Goal: Task Accomplishment & Management: Use online tool/utility

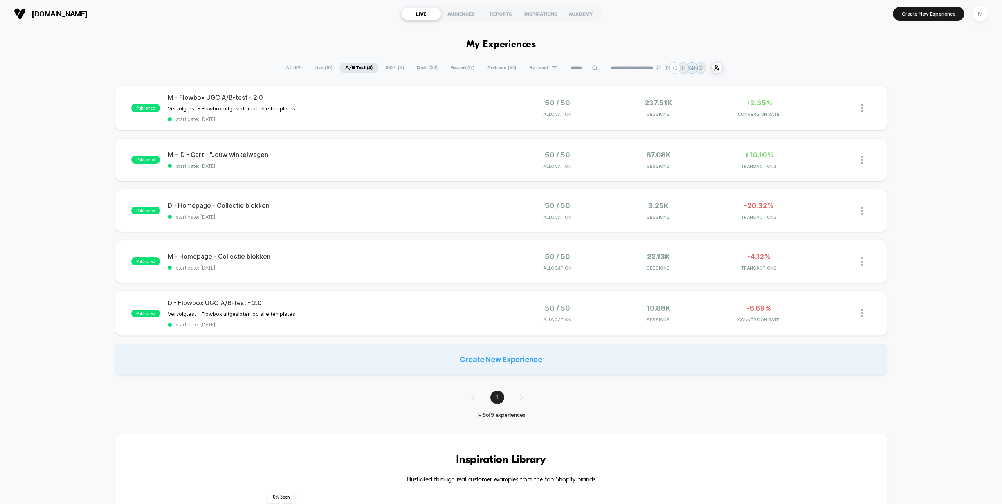
click at [394, 68] on span "100% ( 5 )" at bounding box center [395, 68] width 30 height 11
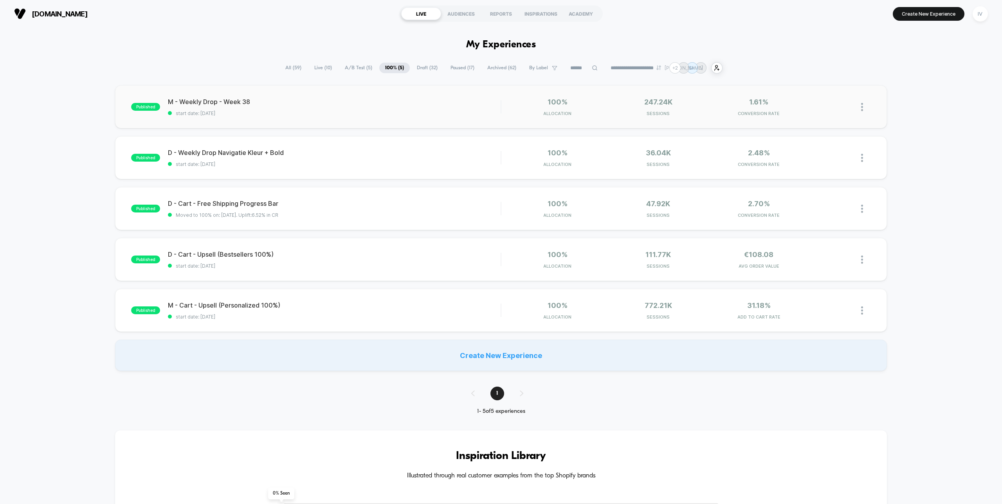
click at [278, 119] on div "published M - Weekly Drop - Week 38 start date: [DATE] 100% Allocation 247.24k …" at bounding box center [501, 106] width 772 height 43
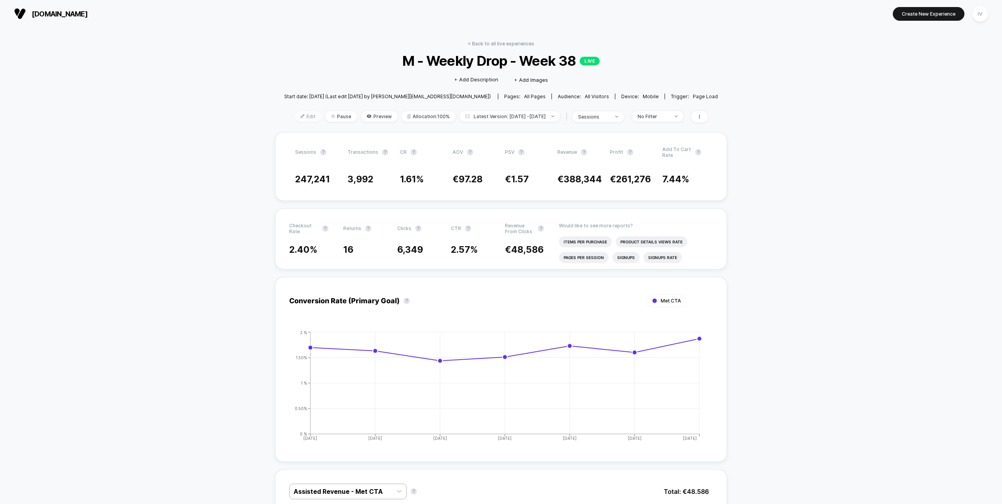
click at [295, 115] on span "Edit" at bounding box center [308, 116] width 27 height 11
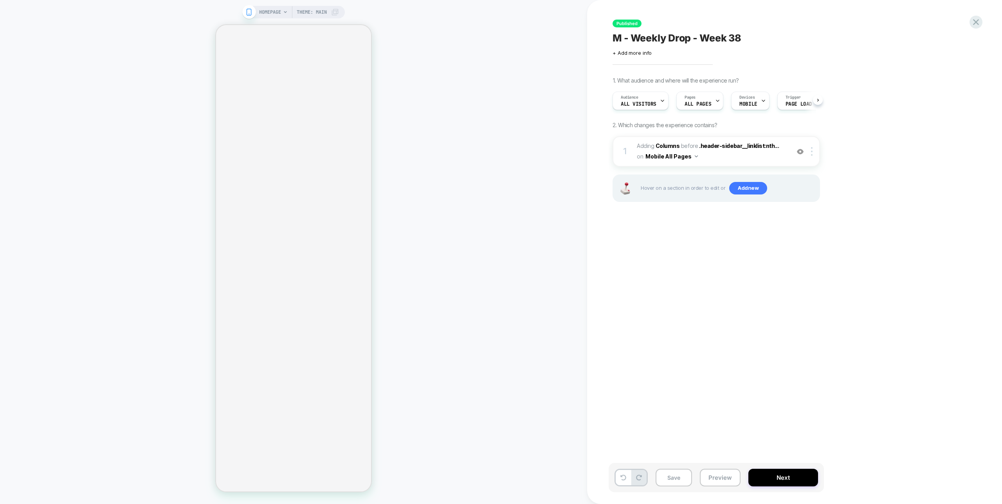
scroll to position [0, 0]
click at [660, 144] on b "Columns" at bounding box center [668, 145] width 24 height 7
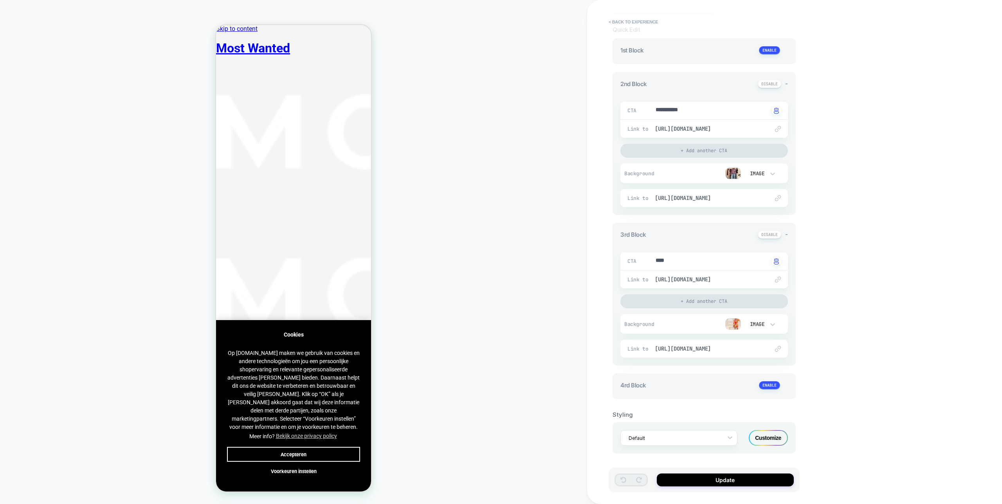
scroll to position [0, 0]
click at [729, 323] on img at bounding box center [733, 324] width 16 height 12
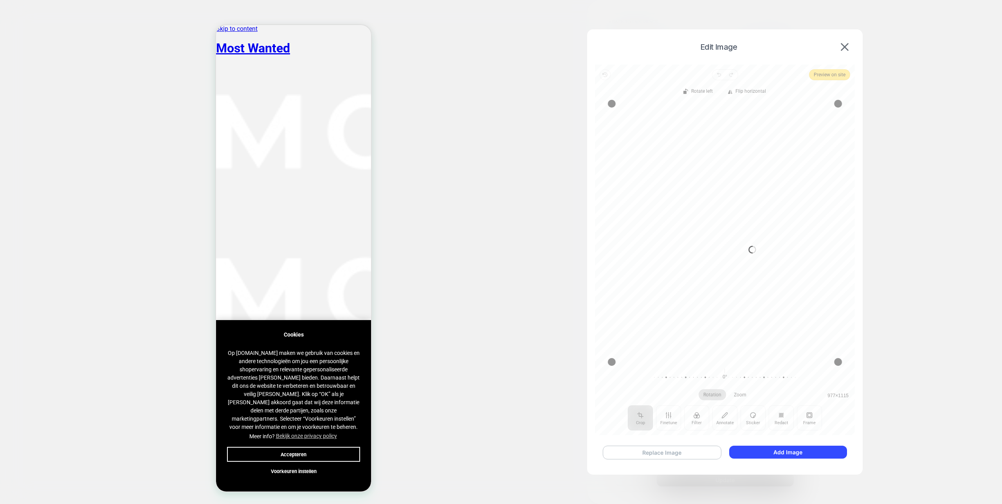
click at [682, 447] on button "Replace Image" at bounding box center [662, 453] width 119 height 14
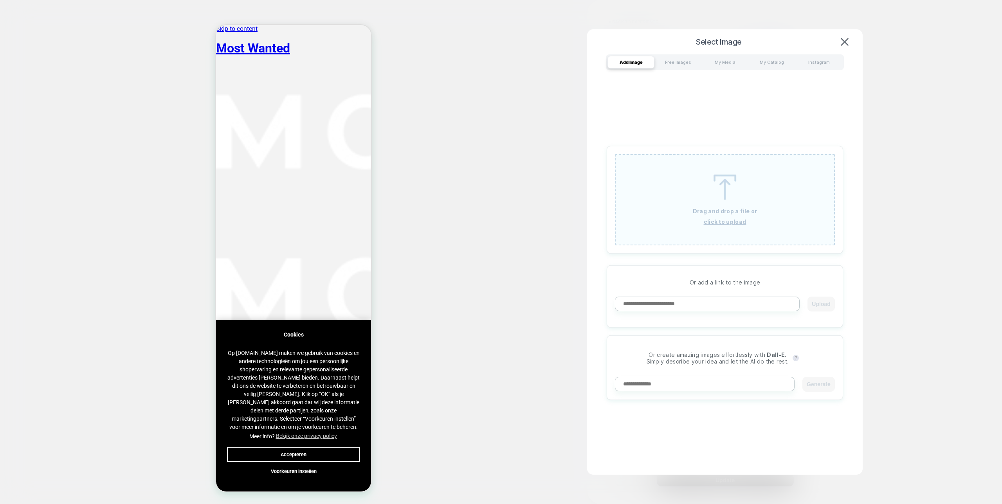
click at [719, 227] on div "Drag and drop a file or click to upload" at bounding box center [725, 199] width 220 height 91
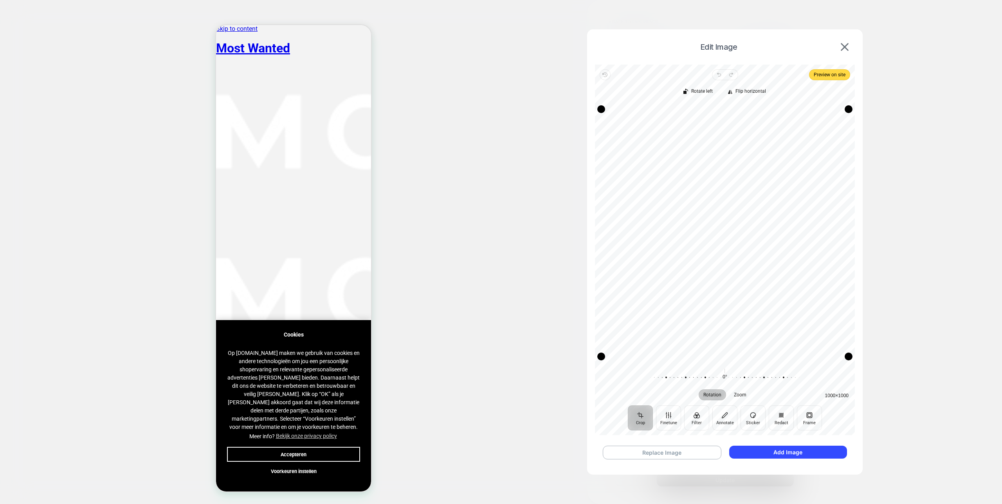
click at [233, 402] on nav "Navigation menu NEW IN NEW IN Shop new in This week's drop Back in stock SELECT…" at bounding box center [293, 425] width 155 height 47
click at [258, 403] on icon "Primary navigation" at bounding box center [262, 407] width 9 height 9
click at [781, 453] on button "Add Image" at bounding box center [788, 452] width 118 height 13
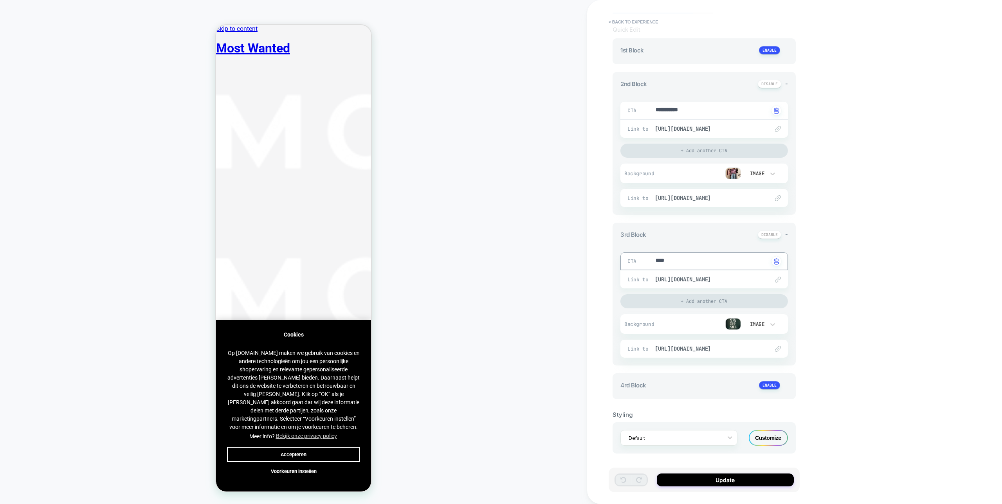
drag, startPoint x: 677, startPoint y: 262, endPoint x: 647, endPoint y: 262, distance: 29.8
type textarea "*"
click at [734, 324] on img at bounding box center [733, 324] width 16 height 12
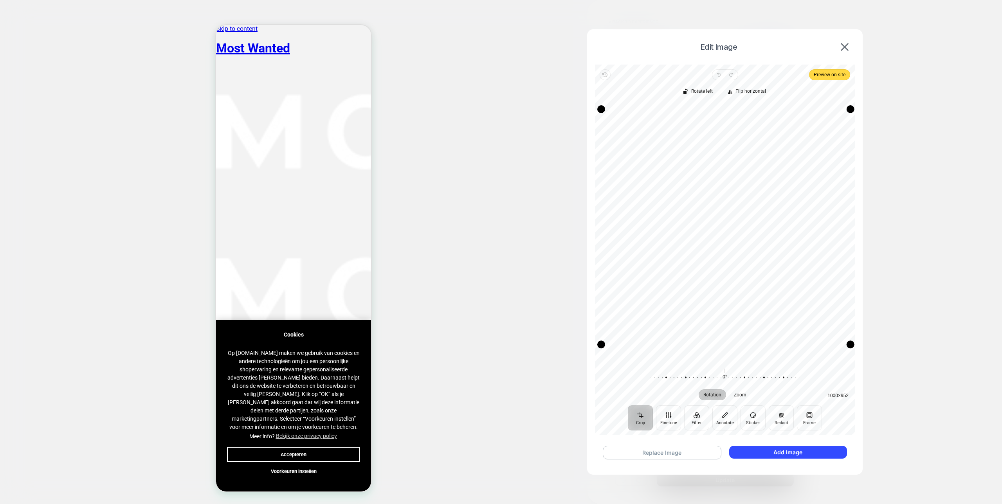
drag, startPoint x: 842, startPoint y: 357, endPoint x: 850, endPoint y: 345, distance: 14.2
click at [850, 345] on div "Drag corner br" at bounding box center [851, 345] width 8 height 8
click at [824, 75] on span "Preview on site" at bounding box center [830, 74] width 32 height 9
click at [307, 453] on button "Accepteren" at bounding box center [293, 454] width 133 height 15
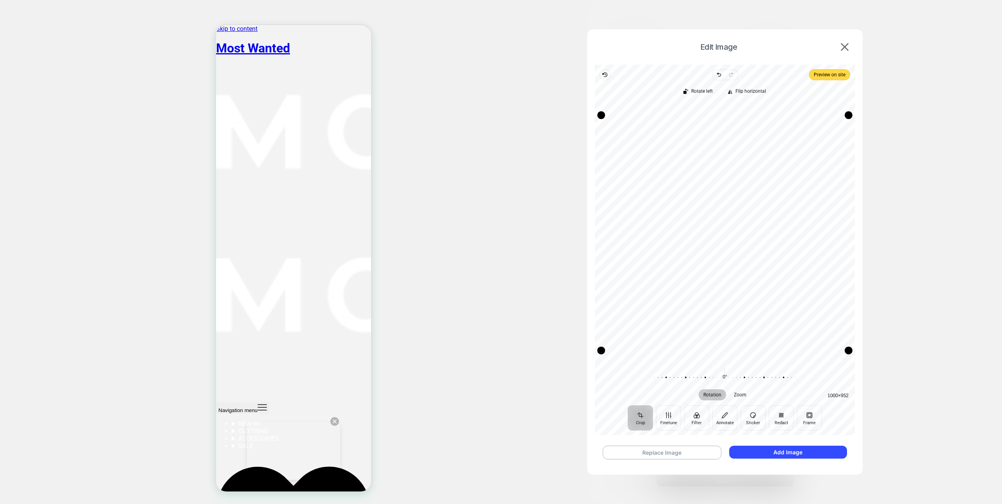
click at [258, 403] on icon "Primary navigation" at bounding box center [262, 407] width 9 height 9
drag, startPoint x: 776, startPoint y: 349, endPoint x: 777, endPoint y: 344, distance: 4.8
click at [777, 344] on div "Drag edge b" at bounding box center [724, 346] width 247 height 8
click at [821, 77] on span "Preview on site" at bounding box center [830, 74] width 32 height 9
drag, startPoint x: 799, startPoint y: 119, endPoint x: 801, endPoint y: 123, distance: 4.5
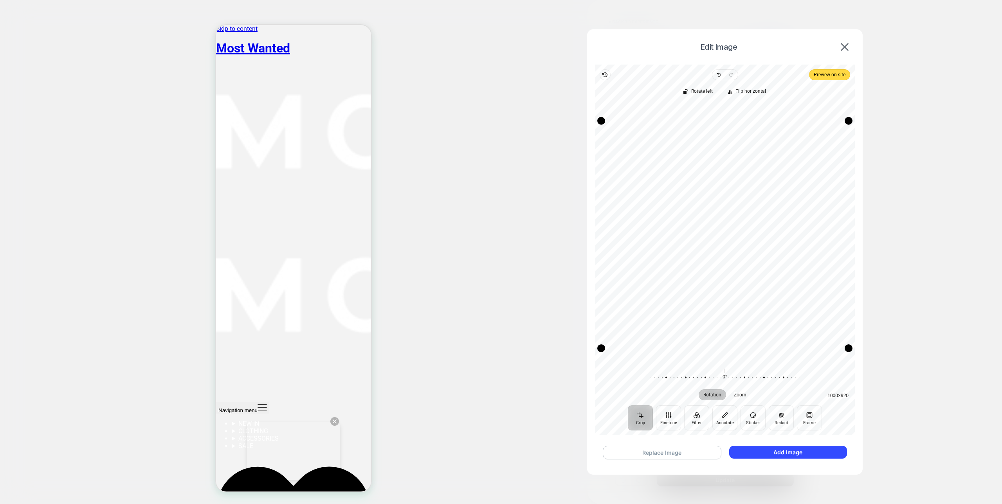
click at [801, 123] on div "Drag edge t" at bounding box center [724, 121] width 247 height 8
click at [821, 76] on span "Preview on site" at bounding box center [830, 74] width 32 height 9
click at [812, 447] on button "Add Image" at bounding box center [788, 452] width 118 height 13
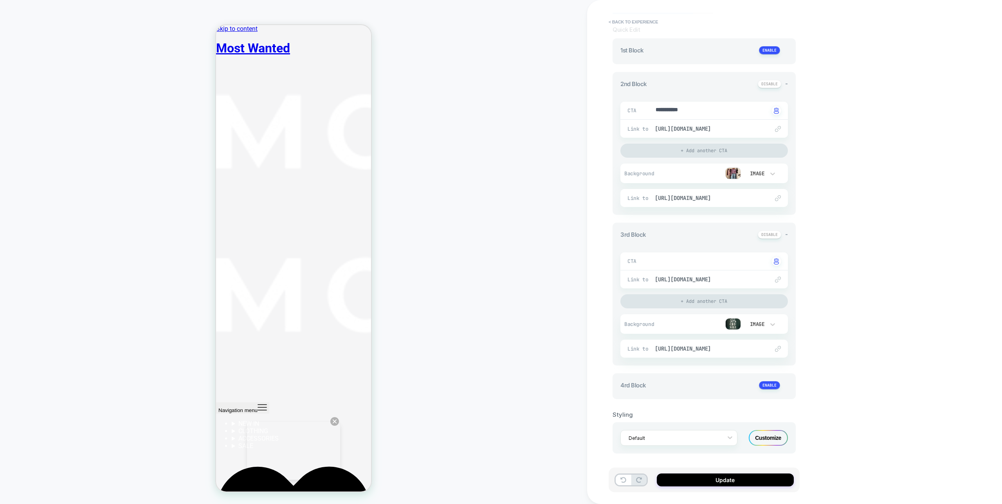
click at [332, 422] on circle "Close" at bounding box center [334, 421] width 9 height 9
click at [258, 405] on icon "Primary navigation" at bounding box center [262, 407] width 9 height 5
click at [735, 177] on img at bounding box center [733, 174] width 16 height 12
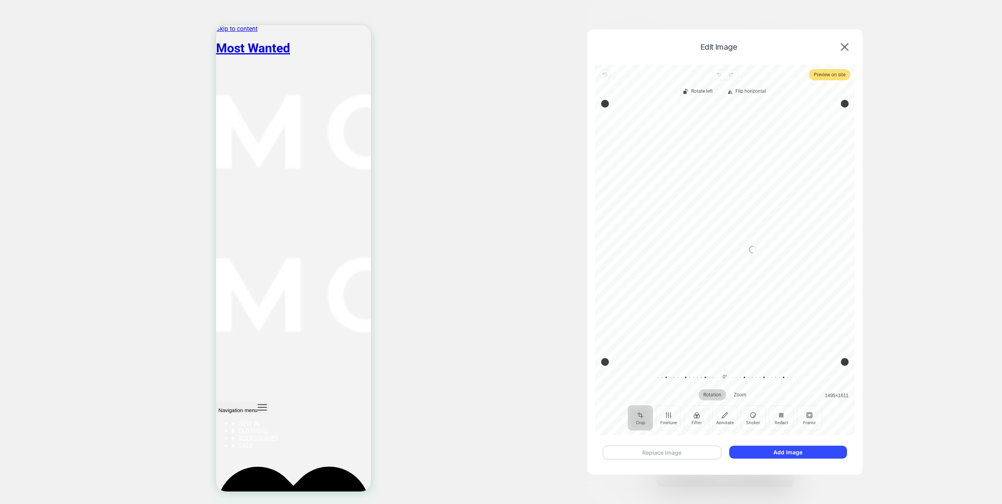
click at [674, 451] on button "Replace Image" at bounding box center [662, 453] width 119 height 14
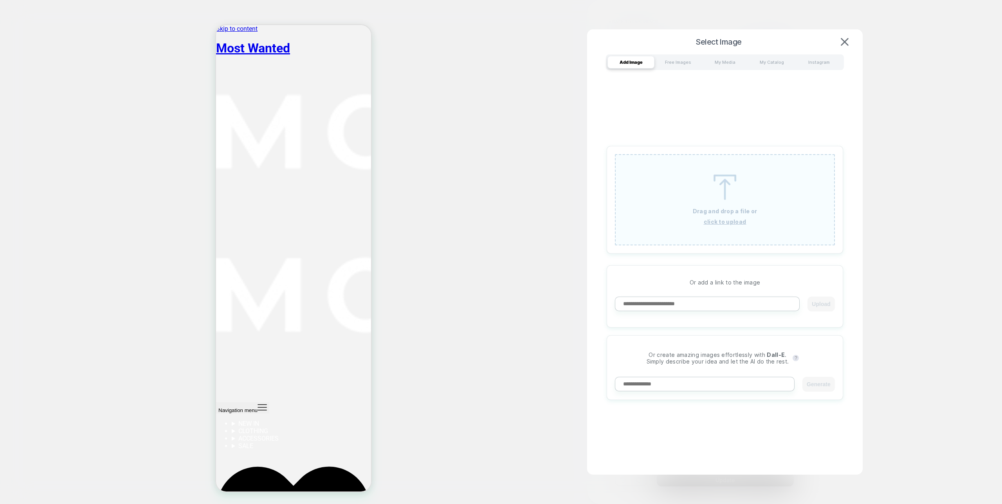
click at [732, 200] on div "Drag and drop a file or click to upload" at bounding box center [725, 199] width 220 height 91
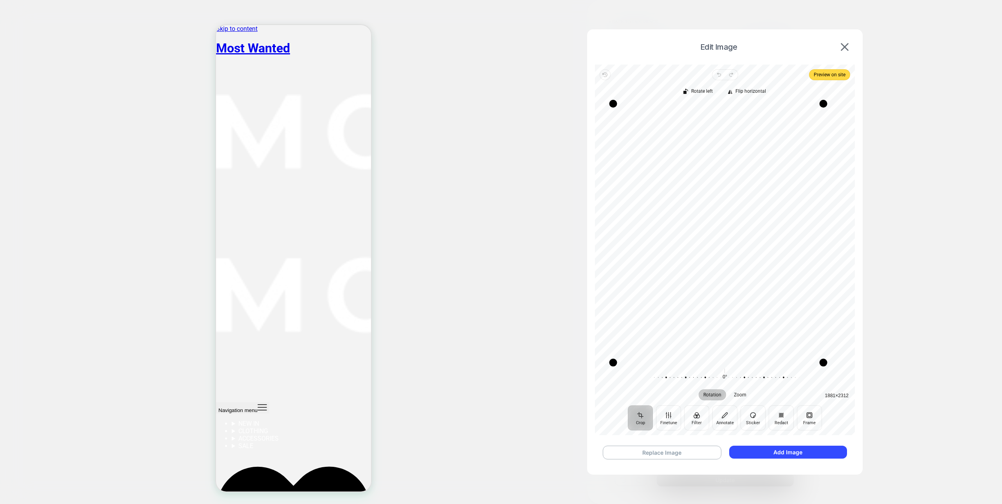
drag, startPoint x: 839, startPoint y: 361, endPoint x: 825, endPoint y: 362, distance: 14.2
click at [826, 362] on div "Drag corner br" at bounding box center [824, 363] width 8 height 8
drag, startPoint x: 618, startPoint y: 363, endPoint x: 633, endPoint y: 365, distance: 15.0
click at [632, 365] on div "Drag corner bl" at bounding box center [628, 363] width 8 height 8
click at [828, 75] on span "Preview on site" at bounding box center [830, 74] width 32 height 9
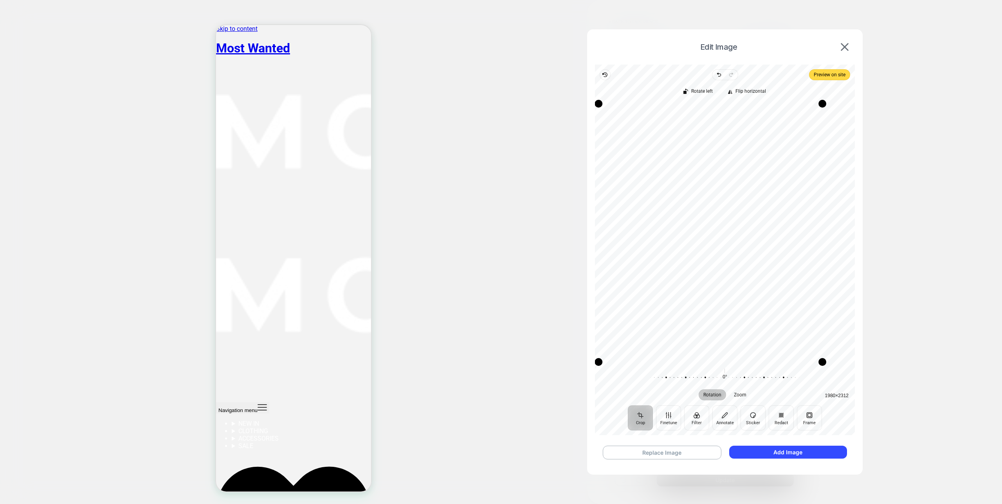
drag, startPoint x: 626, startPoint y: 332, endPoint x: 581, endPoint y: 336, distance: 45.6
click at [663, 179] on div "Edit Image Revert Undo Redo Preview on site Crop Finetune Filter Annotate Stick…" at bounding box center [702, 174] width 78 height 12
drag, startPoint x: 825, startPoint y: 301, endPoint x: 887, endPoint y: 295, distance: 61.7
click at [741, 179] on div "Edit Image Revert Undo Redo Preview on site Crop Finetune Filter Annotate Stick…" at bounding box center [702, 174] width 78 height 12
drag, startPoint x: 849, startPoint y: 298, endPoint x: 819, endPoint y: 303, distance: 30.2
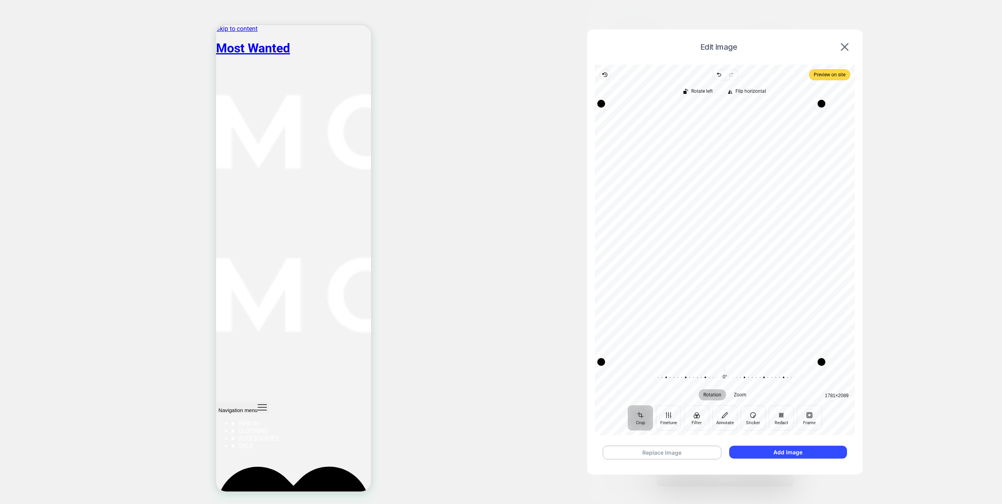
click at [822, 303] on div "Drag edge r" at bounding box center [822, 233] width 8 height 258
click at [722, 77] on span "Undo" at bounding box center [718, 74] width 13 height 11
click at [720, 76] on icon "button" at bounding box center [719, 75] width 6 height 6
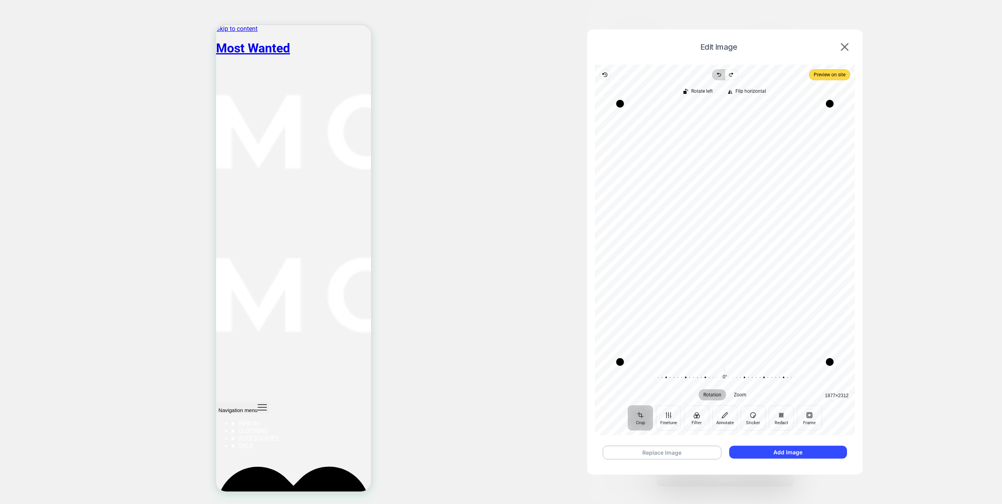
click at [720, 76] on icon "button" at bounding box center [719, 75] width 6 height 6
click at [838, 72] on span "Preview on site" at bounding box center [830, 74] width 32 height 9
click at [781, 107] on div "Drag edge t" at bounding box center [725, 106] width 224 height 8
click at [810, 76] on button "Preview on site" at bounding box center [829, 74] width 41 height 11
click at [791, 109] on div "Drag edge t" at bounding box center [724, 105] width 225 height 8
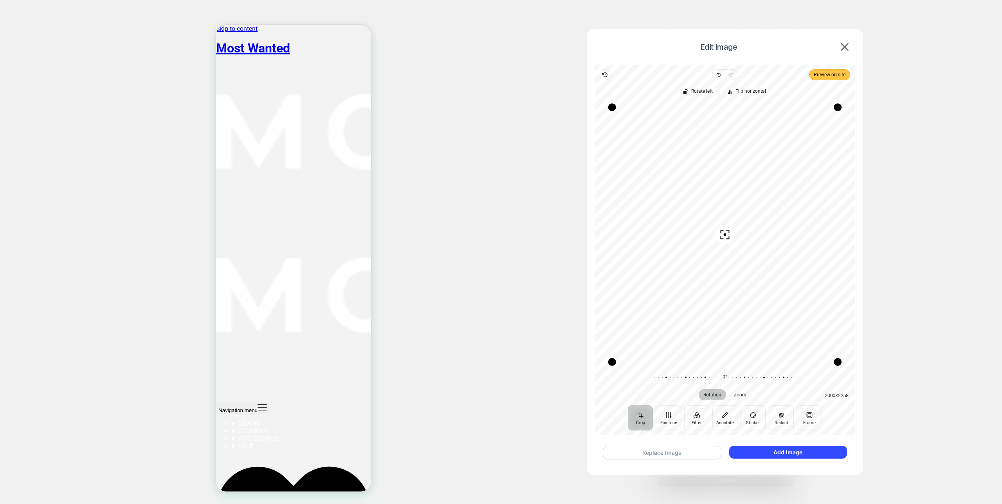
click at [822, 73] on span "Preview on site" at bounding box center [830, 74] width 32 height 9
drag, startPoint x: 796, startPoint y: 104, endPoint x: 796, endPoint y: 108, distance: 3.9
click at [796, 108] on div "Drag edge t" at bounding box center [725, 104] width 229 height 8
click at [821, 73] on span "Preview on site" at bounding box center [830, 74] width 32 height 9
click at [775, 456] on button "Add Image" at bounding box center [788, 452] width 118 height 13
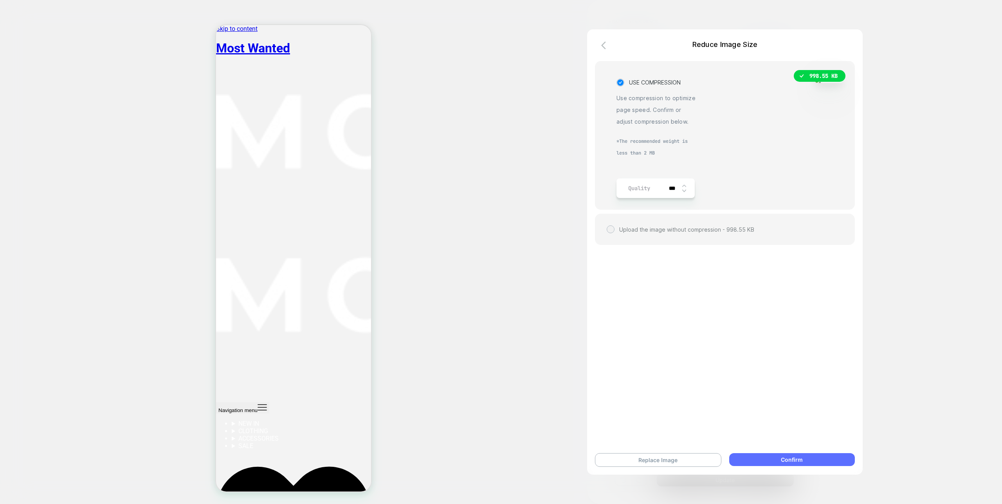
click at [793, 462] on button "Confirm" at bounding box center [792, 459] width 126 height 13
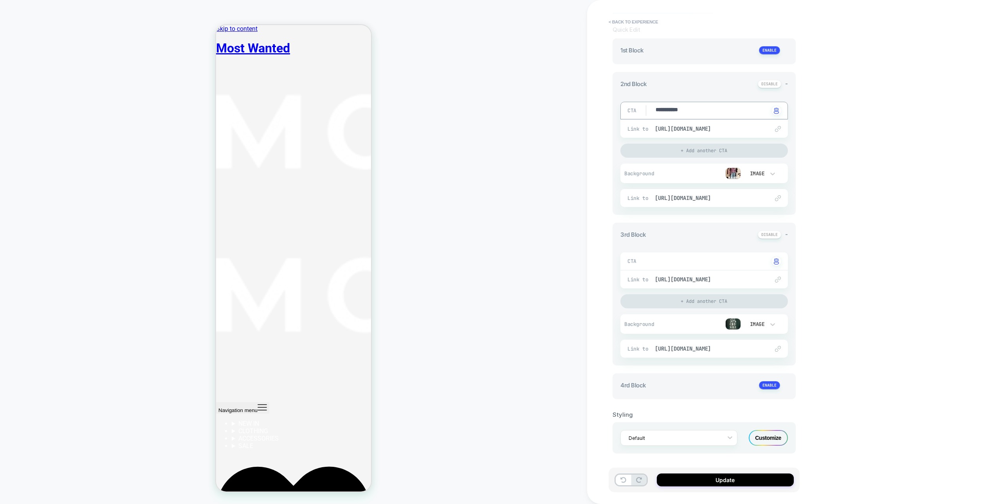
click at [675, 106] on textarea "**********" at bounding box center [712, 110] width 114 height 9
type textarea "*"
click at [732, 475] on button "Update" at bounding box center [725, 480] width 137 height 13
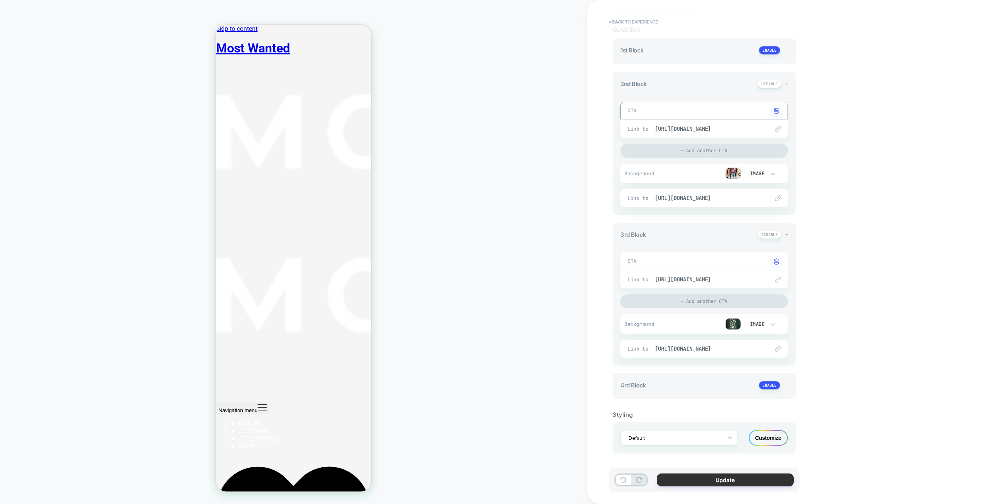
type textarea "*"
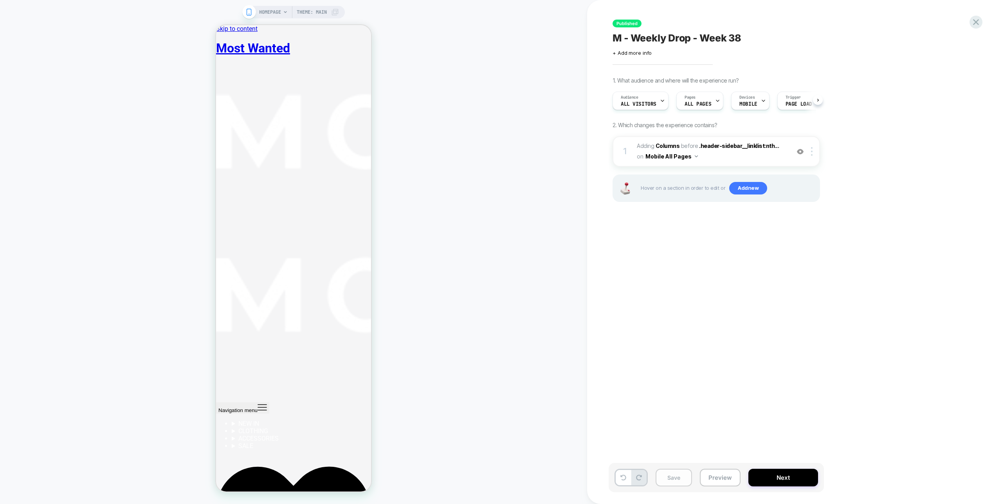
click at [670, 480] on button "Save" at bounding box center [674, 478] width 36 height 18
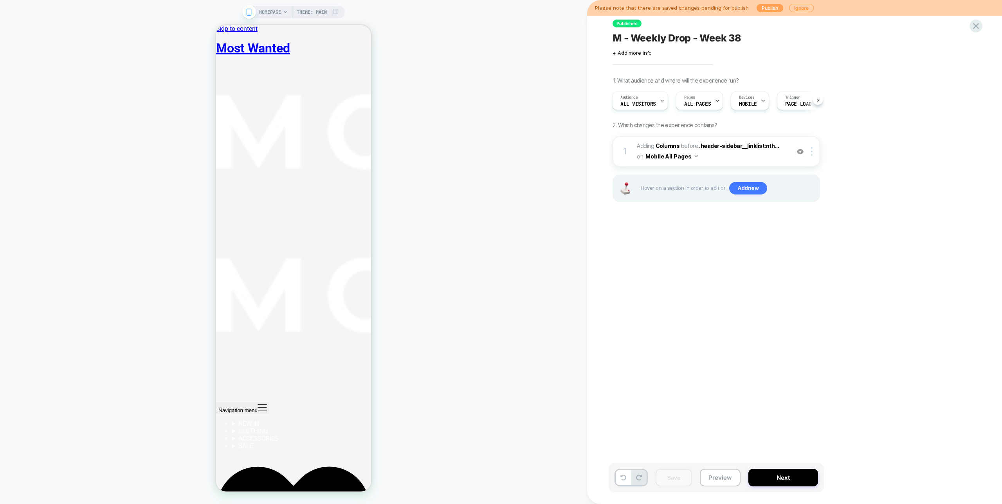
click at [775, 7] on button "Publish" at bounding box center [770, 8] width 27 height 8
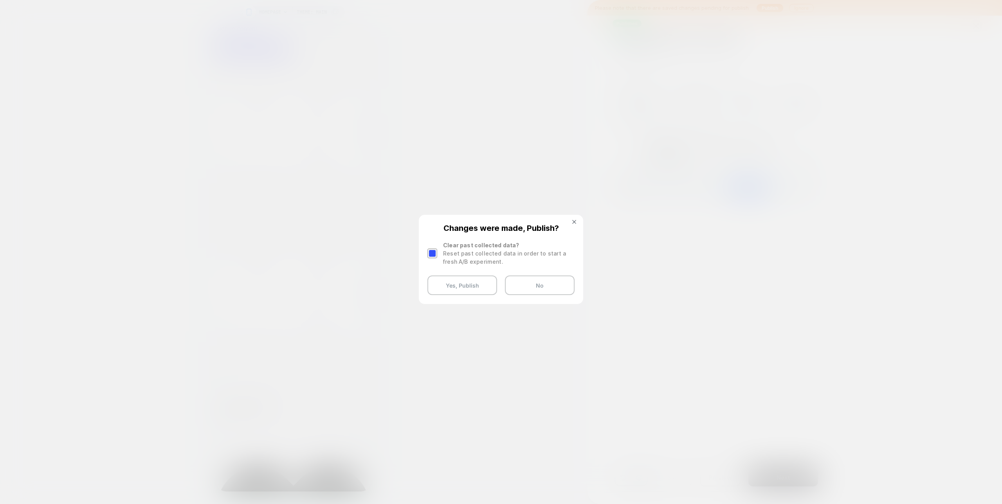
click at [435, 253] on div at bounding box center [432, 254] width 10 height 10
click at [469, 285] on button "Yes, Publish" at bounding box center [462, 286] width 70 height 20
